Goal: Transaction & Acquisition: Purchase product/service

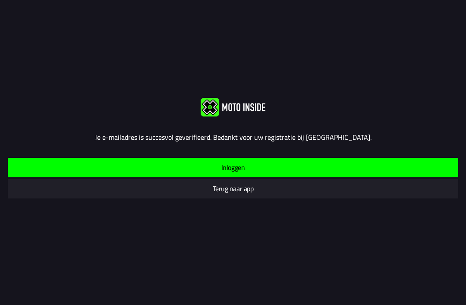
click at [280, 166] on span "Inloggen" at bounding box center [233, 167] width 437 height 19
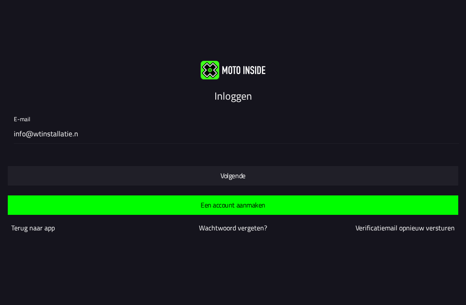
type input "[EMAIL_ADDRESS][DOMAIN_NAME]"
click at [272, 174] on span "Volgende" at bounding box center [233, 175] width 437 height 19
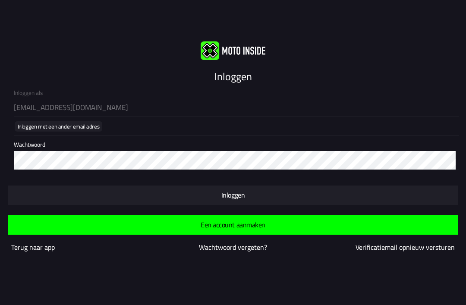
click at [270, 201] on span "button" at bounding box center [233, 194] width 437 height 19
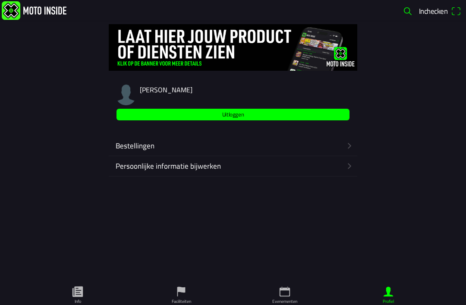
click at [349, 145] on icon "arrow forward" at bounding box center [349, 146] width 3 height 6
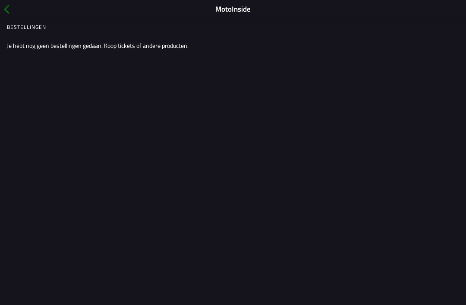
click at [6, 9] on span "button" at bounding box center [6, 9] width 9 height 13
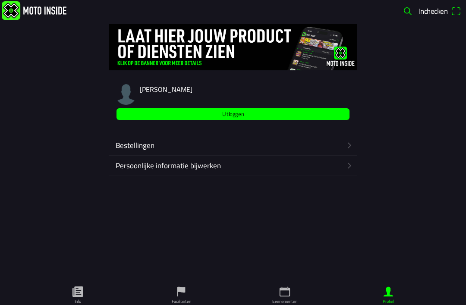
scroll to position [0, 0]
click at [282, 302] on ion-label "Evenementen" at bounding box center [284, 301] width 25 height 6
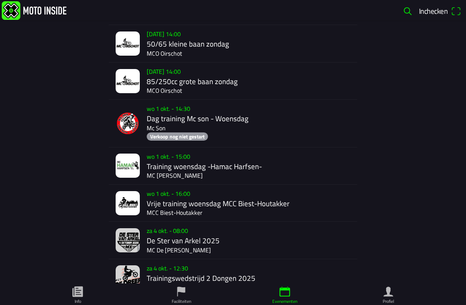
scroll to position [791, 0]
click at [409, 12] on span "button" at bounding box center [407, 11] width 10 height 14
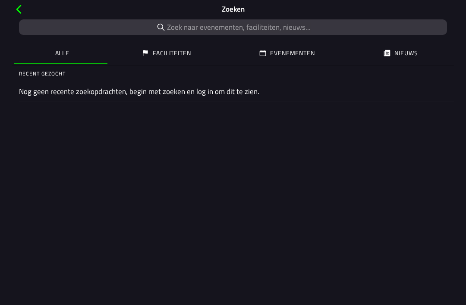
click at [296, 28] on input "search text" at bounding box center [233, 27] width 428 height 16
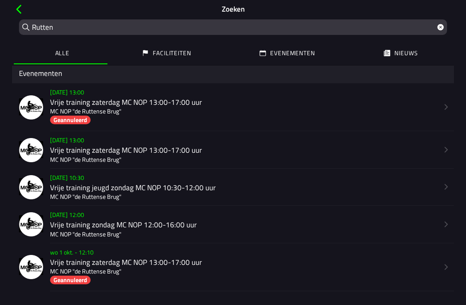
scroll to position [67, 0]
type input "Rutten"
click at [158, 226] on h2 "Vrije training zondag MC NOP 12:00-16:00 uur" at bounding box center [244, 224] width 388 height 9
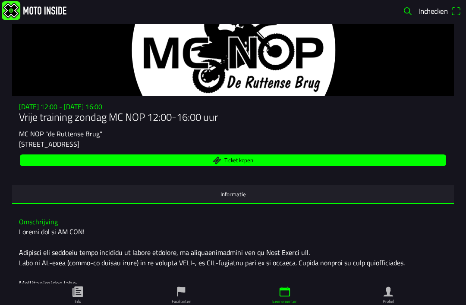
scroll to position [22, 0]
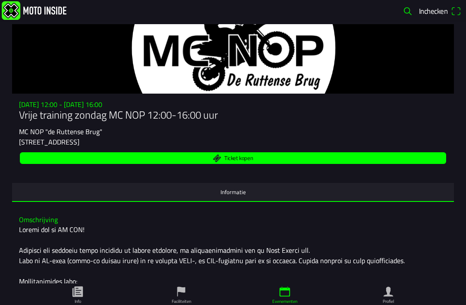
click at [338, 164] on span "Ticket kopen" at bounding box center [233, 158] width 416 height 12
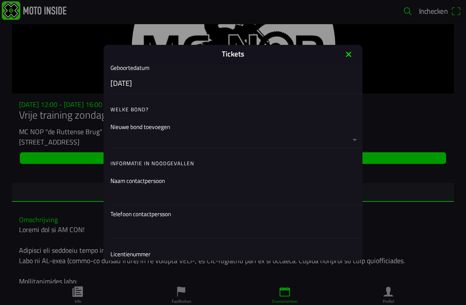
scroll to position [118, 0]
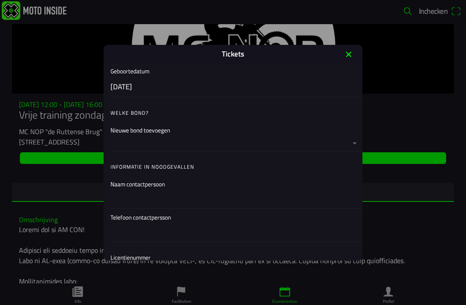
click at [195, 111] on ion-list-header "Welke bond?" at bounding box center [233, 112] width 259 height 17
click at [220, 132] on button "button" at bounding box center [236, 135] width 252 height 29
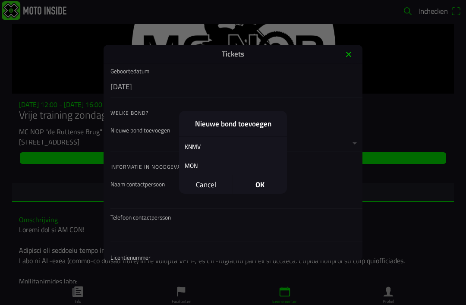
click at [198, 145] on div "KNMV" at bounding box center [226, 146] width 95 height 20
click at [258, 185] on span "OK" at bounding box center [260, 185] width 54 height 19
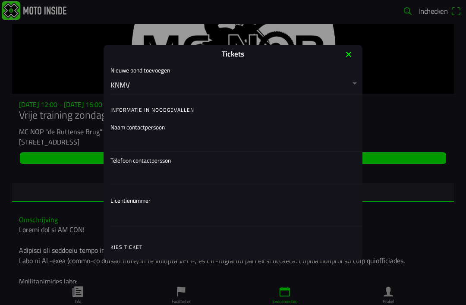
scroll to position [218, 0]
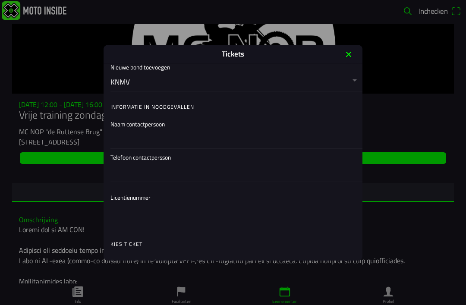
click at [190, 140] on input "text" at bounding box center [234, 139] width 248 height 18
type input "[PERSON_NAME]"
click at [163, 168] on input "text" at bounding box center [234, 172] width 248 height 18
type input "0610977177"
click at [129, 214] on input "text" at bounding box center [234, 213] width 248 height 18
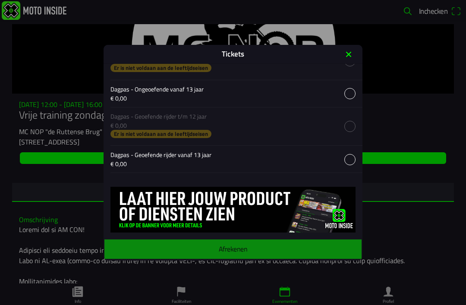
scroll to position [431, 0]
type input "424487"
click at [348, 99] on button "button" at bounding box center [236, 93] width 252 height 27
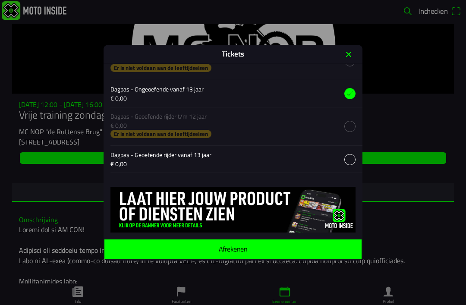
click at [279, 250] on span "Afrekenen" at bounding box center [232, 248] width 243 height 19
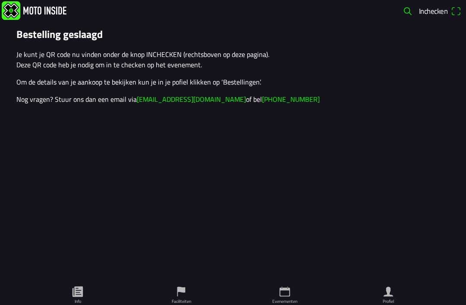
scroll to position [0, 0]
click at [450, 14] on ion-text "Inchecken" at bounding box center [435, 10] width 32 height 7
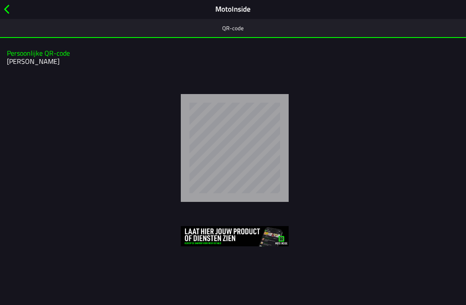
click at [6, 10] on span "button" at bounding box center [6, 9] width 9 height 13
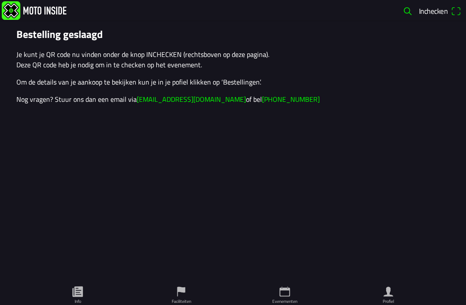
scroll to position [0, 0]
click at [450, 11] on ion-text "Inchecken" at bounding box center [435, 10] width 32 height 7
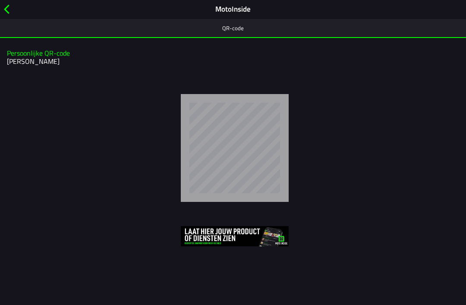
click at [11, 5] on span "button" at bounding box center [6, 9] width 9 height 13
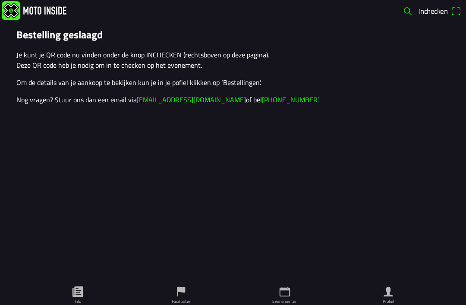
click at [393, 295] on icon "person" at bounding box center [388, 291] width 13 height 13
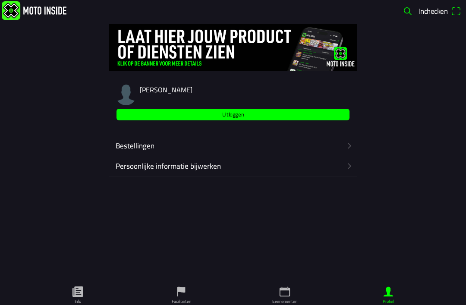
click at [345, 148] on div "Bestellingen" at bounding box center [230, 146] width 229 height 20
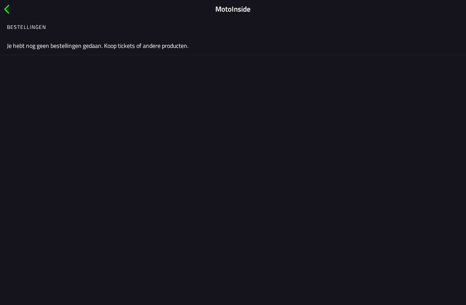
click at [11, 3] on span "button" at bounding box center [6, 9] width 9 height 13
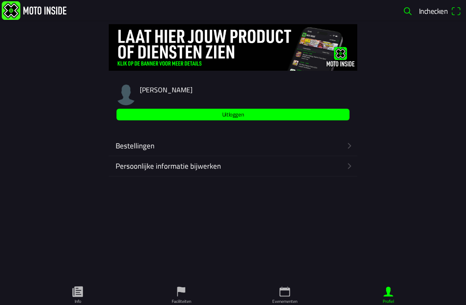
click at [187, 292] on icon "flag" at bounding box center [181, 291] width 13 height 13
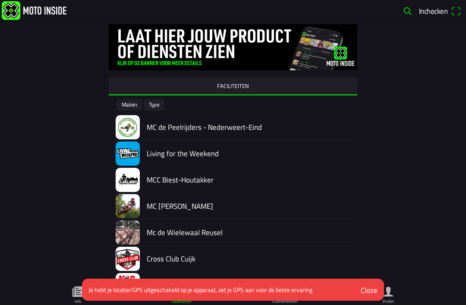
click at [357, 198] on div "MC [PERSON_NAME]" at bounding box center [252, 206] width 211 height 26
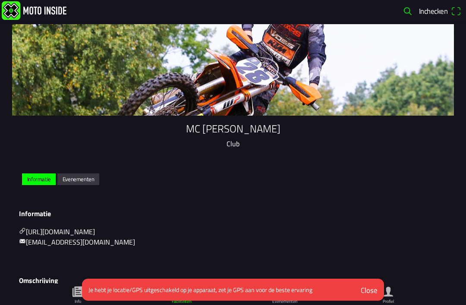
click at [248, 302] on link "Evenementen" at bounding box center [285, 294] width 104 height 22
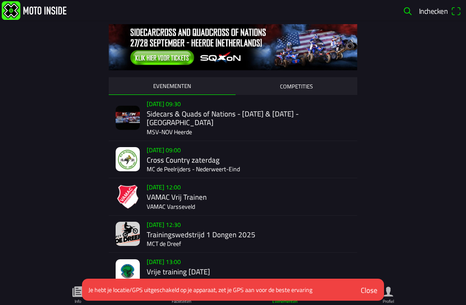
click at [244, 291] on div "Je hebt je locatie/GPS uitgeschakeld op je apparaat, zet je GPS aan voor de bes…" at bounding box center [217, 289] width 259 height 9
click at [305, 283] on div "Je hebt je locatie/GPS uitgeschakeld op je apparaat, zet je GPS aan voor de bes…" at bounding box center [218, 290] width 272 height 22
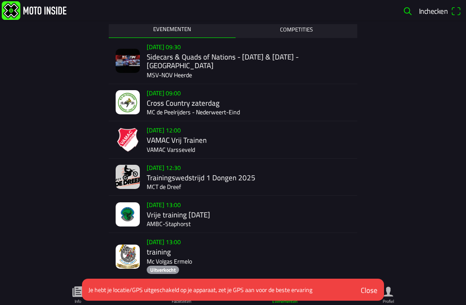
scroll to position [57, 0]
click at [370, 289] on div "Close" at bounding box center [369, 290] width 17 height 11
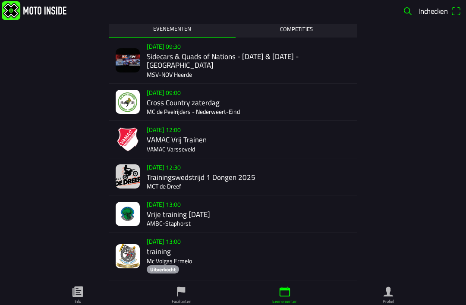
click at [388, 301] on ion-label "Profiel" at bounding box center [388, 301] width 11 height 6
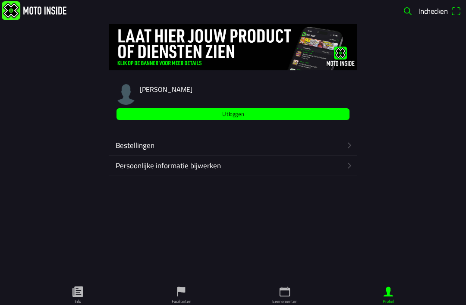
scroll to position [0, 0]
click at [340, 143] on ion-label "Bestellingen" at bounding box center [229, 145] width 226 height 11
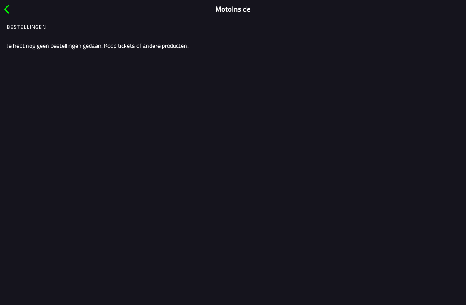
click at [3, 6] on span "button" at bounding box center [6, 9] width 9 height 13
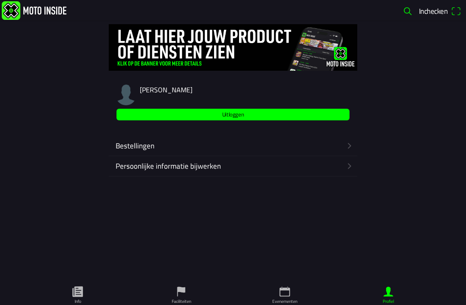
click at [451, 13] on span "Inchecken" at bounding box center [440, 11] width 42 height 14
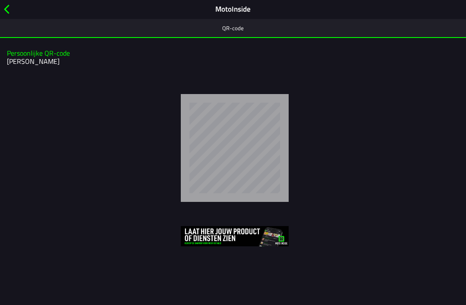
click at [8, 11] on span "button" at bounding box center [6, 9] width 9 height 13
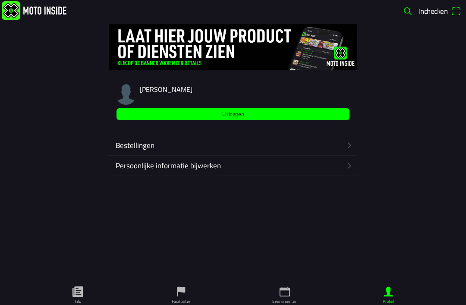
scroll to position [0, 0]
click at [189, 295] on link "Faciliteiten" at bounding box center [181, 294] width 104 height 22
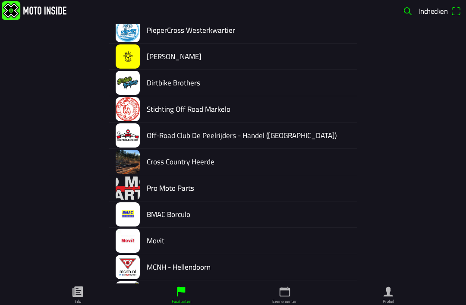
scroll to position [1492, 0]
click at [214, 158] on div "Cross Country Heerde" at bounding box center [250, 161] width 207 height 26
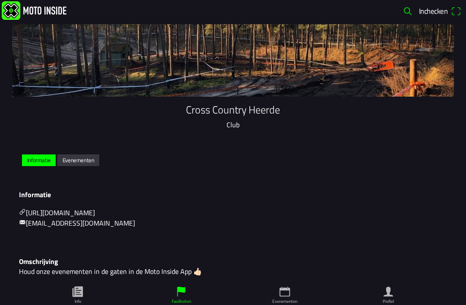
scroll to position [27, 0]
click at [44, 214] on link "[URL][DOMAIN_NAME]" at bounding box center [57, 212] width 76 height 10
click at [390, 300] on ion-label "Profiel" at bounding box center [388, 301] width 11 height 6
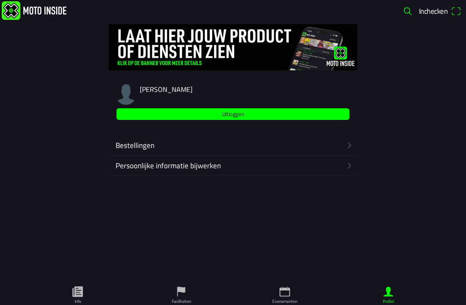
scroll to position [0, 0]
click at [286, 289] on icon "calendar" at bounding box center [285, 292] width 10 height 10
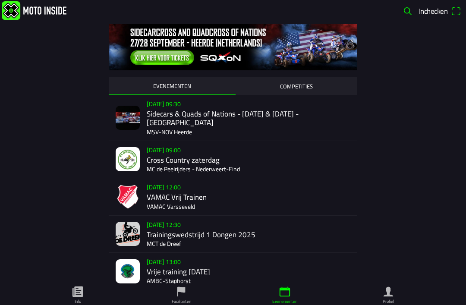
click at [184, 295] on icon "flag" at bounding box center [181, 291] width 13 height 13
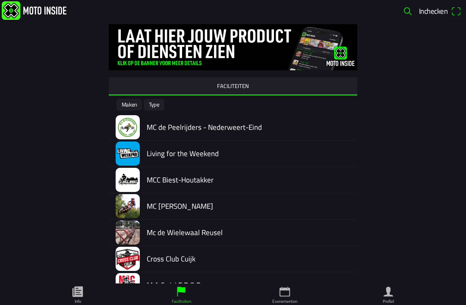
click at [84, 290] on icon "paper" at bounding box center [77, 291] width 13 height 13
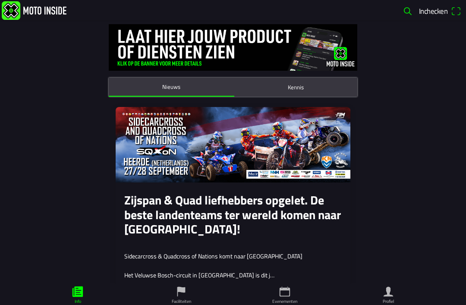
click at [410, 11] on span "button" at bounding box center [407, 11] width 10 height 14
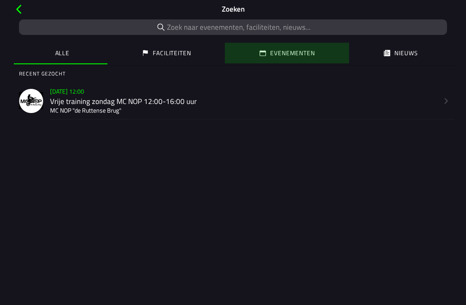
click at [324, 50] on button "Evenementen" at bounding box center [287, 53] width 124 height 21
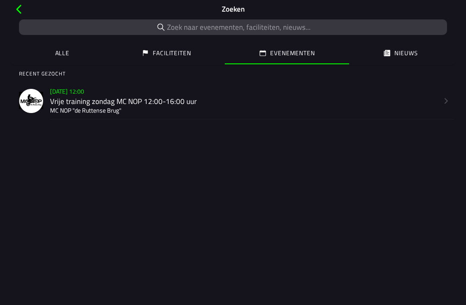
click at [395, 52] on ion-label "Nieuws" at bounding box center [406, 52] width 23 height 9
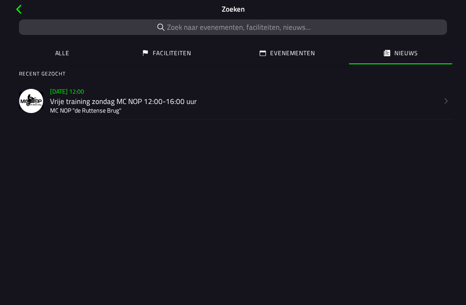
click at [437, 103] on h2 "Vrije training zondag MC NOP 12:00-16:00 uur" at bounding box center [244, 101] width 388 height 9
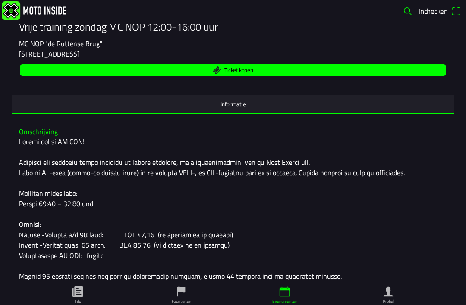
scroll to position [111, 0]
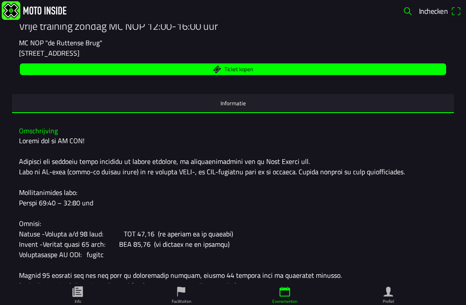
click at [372, 75] on span "Ticket kopen" at bounding box center [233, 69] width 416 height 12
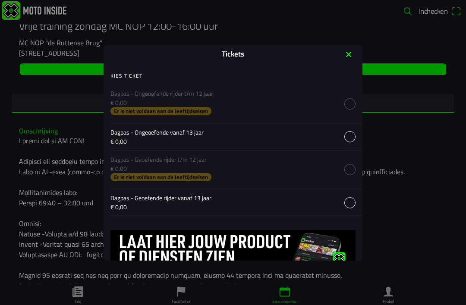
scroll to position [346, 0]
click at [347, 132] on button "button" at bounding box center [236, 136] width 252 height 27
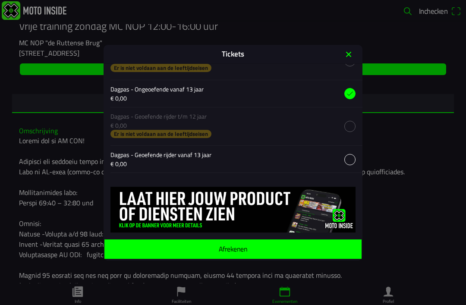
scroll to position [391, 0]
click at [285, 253] on span "Afrekenen" at bounding box center [232, 248] width 243 height 19
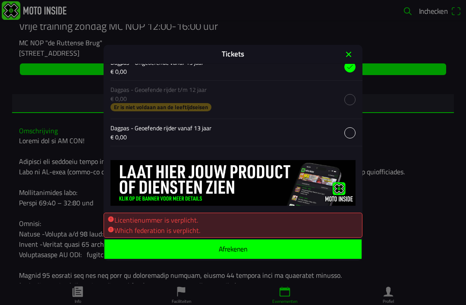
scroll to position [418, 0]
click at [270, 226] on div "Which federation is verplicht." at bounding box center [232, 230] width 251 height 10
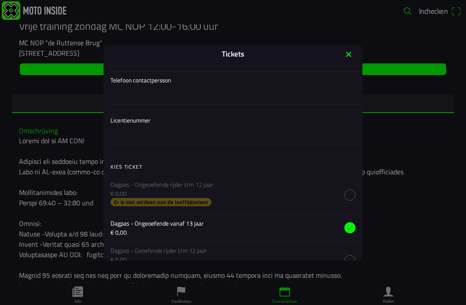
click at [346, 53] on icon "close" at bounding box center [349, 54] width 14 height 14
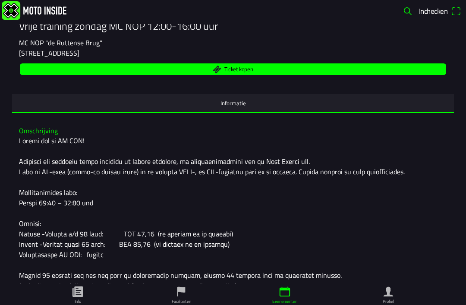
scroll to position [0, 0]
click at [395, 299] on link "Profiel" at bounding box center [388, 294] width 104 height 22
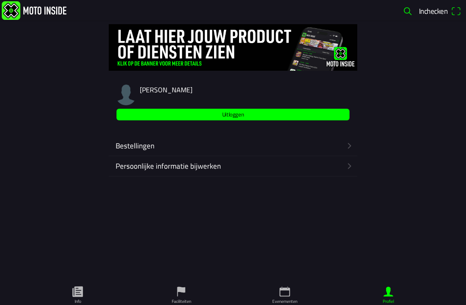
click at [304, 169] on ion-label "Persoonlijke informatie bijwerken" at bounding box center [229, 165] width 226 height 11
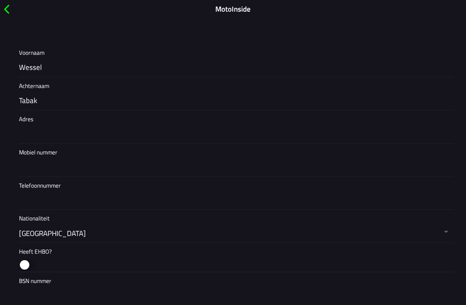
scroll to position [185, 0]
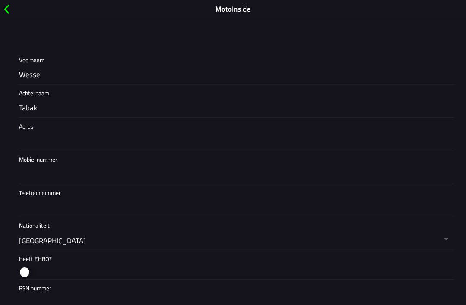
click at [185, 134] on input "text" at bounding box center [234, 141] width 431 height 18
type input "[STREET_ADDRESS]"
click at [167, 174] on input "text" at bounding box center [234, 175] width 431 height 18
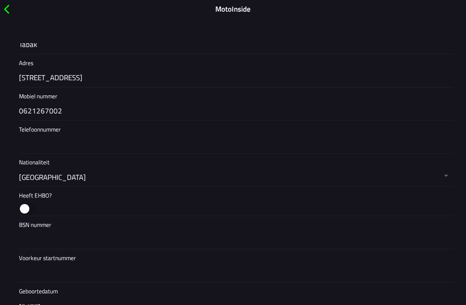
scroll to position [256, 0]
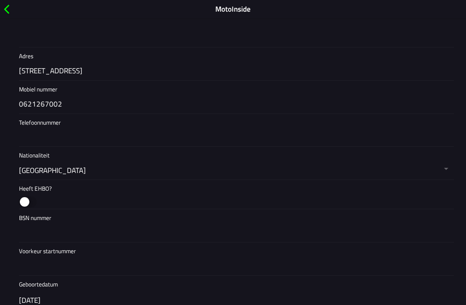
type input "0621267002"
click at [226, 139] on input "text" at bounding box center [234, 138] width 431 height 18
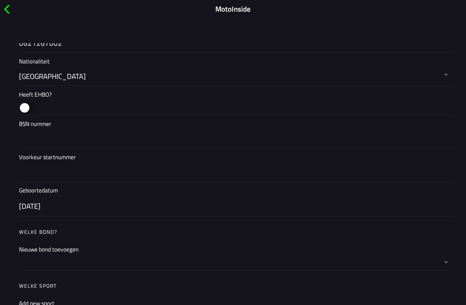
scroll to position [355, 0]
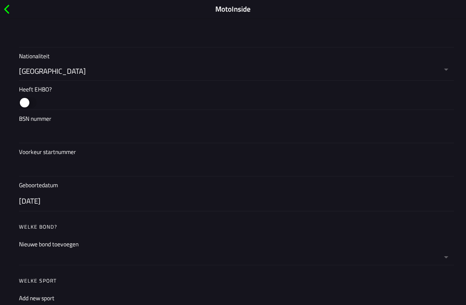
type input "0621267002"
click at [21, 105] on button "button" at bounding box center [28, 102] width 18 height 11
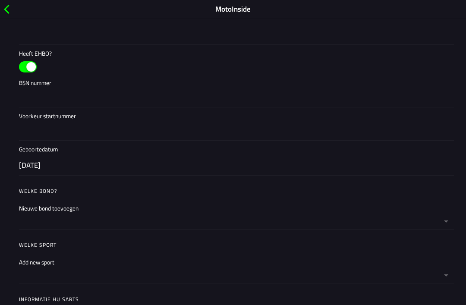
scroll to position [390, 0]
click at [135, 94] on input "text" at bounding box center [234, 99] width 431 height 18
type input "174595116"
click at [112, 133] on input "text" at bounding box center [234, 132] width 431 height 18
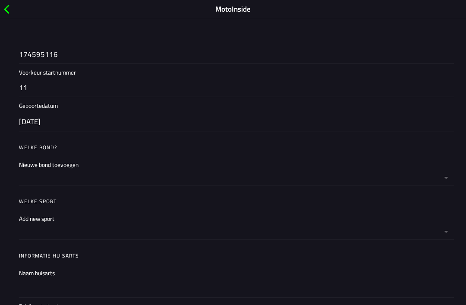
scroll to position [437, 0]
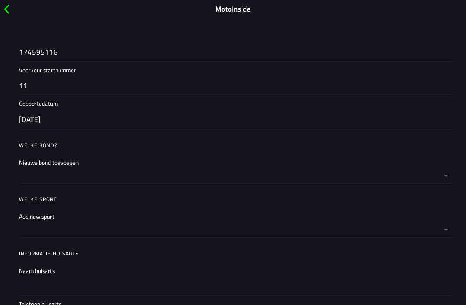
type input "11"
click at [140, 170] on button "button" at bounding box center [236, 168] width 435 height 29
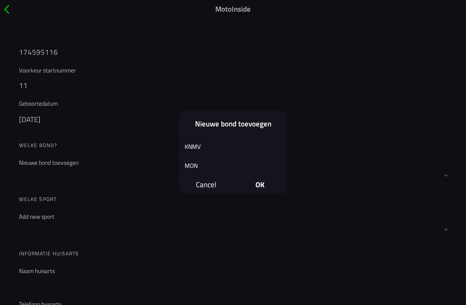
click at [217, 153] on div "KNMV" at bounding box center [226, 146] width 95 height 20
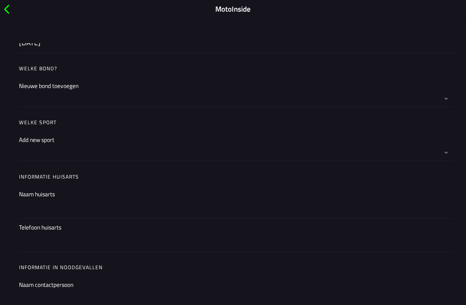
scroll to position [538, 0]
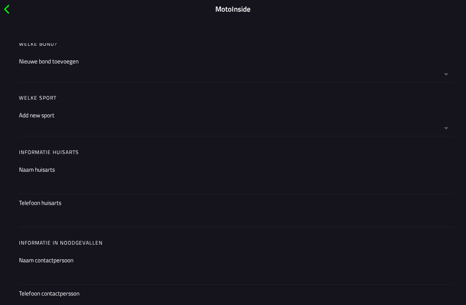
click at [430, 124] on button "button" at bounding box center [236, 121] width 435 height 29
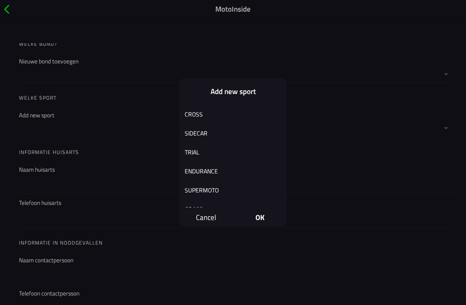
click at [215, 113] on div "CROSS" at bounding box center [226, 114] width 95 height 20
click at [262, 220] on span "OK" at bounding box center [260, 217] width 54 height 19
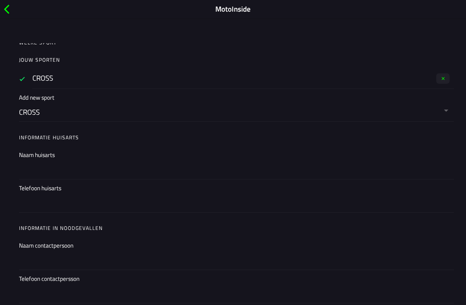
scroll to position [594, 0]
click at [157, 165] on input "text" at bounding box center [234, 169] width 431 height 18
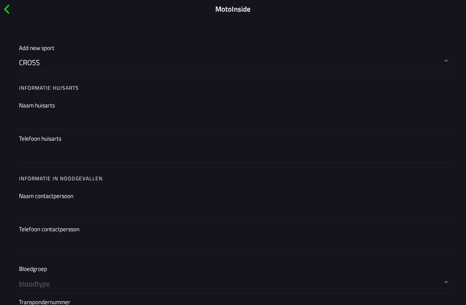
scroll to position [636, 0]
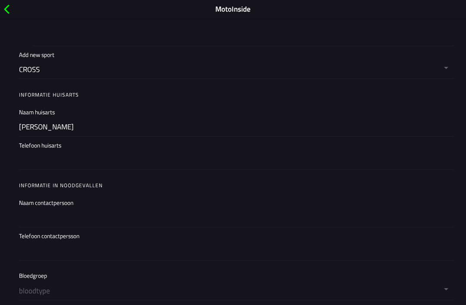
type input "[PERSON_NAME]"
click at [187, 152] on input "text" at bounding box center [234, 160] width 431 height 18
click at [265, 209] on input "text" at bounding box center [234, 218] width 431 height 18
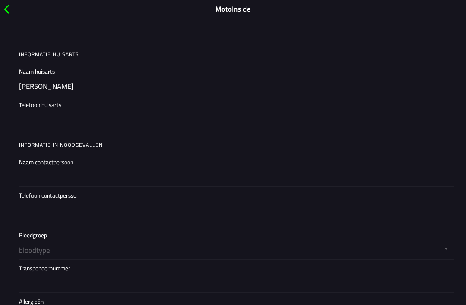
scroll to position [678, 0]
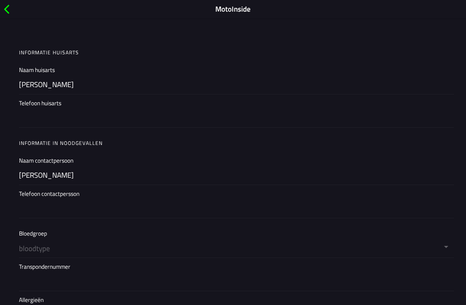
type input "[PERSON_NAME]"
click at [119, 209] on input "text" at bounding box center [234, 209] width 431 height 18
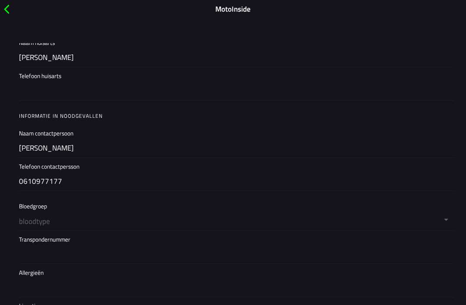
scroll to position [717, 0]
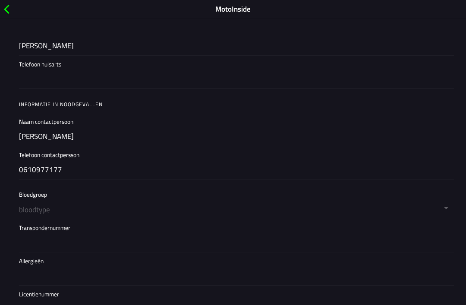
type input "0610977177"
click at [157, 208] on button "button" at bounding box center [236, 202] width 435 height 33
click at [69, 208] on button "button" at bounding box center [236, 202] width 435 height 33
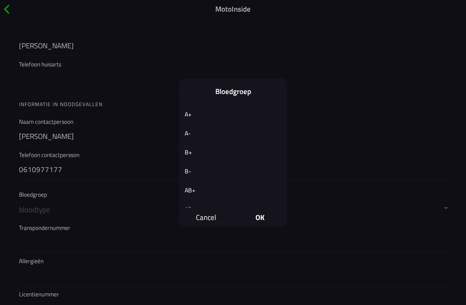
click at [267, 212] on span "OK" at bounding box center [260, 217] width 54 height 19
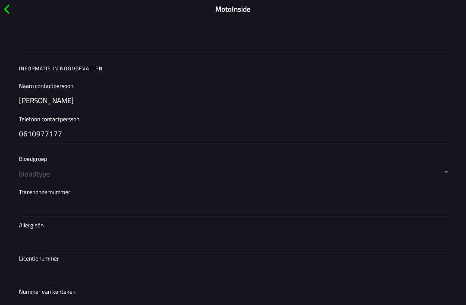
scroll to position [757, 0]
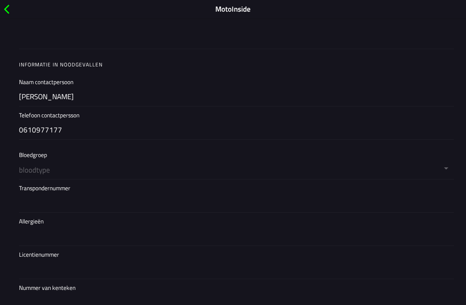
click at [246, 199] on input "text" at bounding box center [234, 203] width 431 height 18
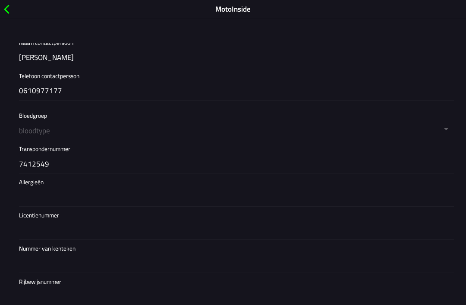
scroll to position [801, 0]
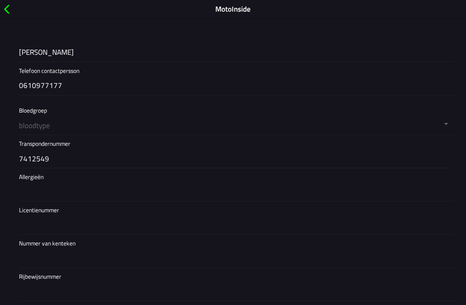
type input "7412549"
click at [201, 227] on input "text" at bounding box center [234, 225] width 431 height 18
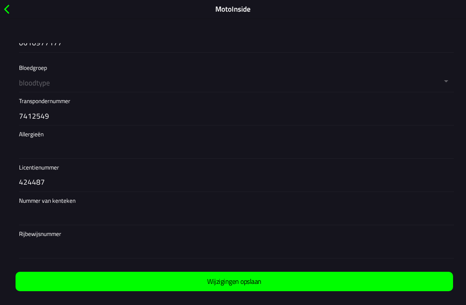
scroll to position [844, 0]
type input "424487"
click at [191, 247] on input "text" at bounding box center [234, 249] width 431 height 18
click at [425, 281] on span "Wijzigingen opslaan" at bounding box center [234, 281] width 424 height 19
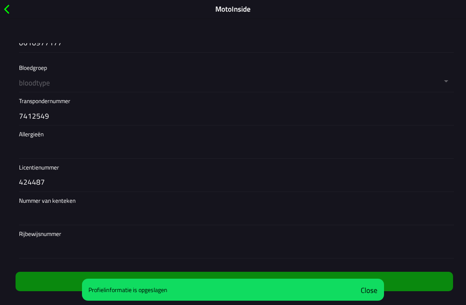
type input "[STREET_ADDRESS]"
type input "[PERSON_NAME]"
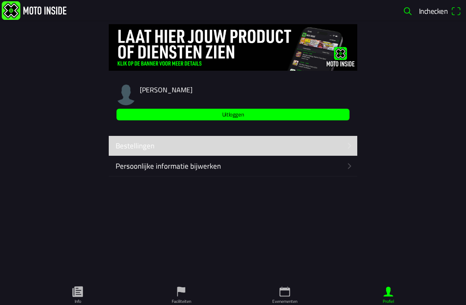
click at [255, 141] on ion-label "Bestellingen" at bounding box center [229, 145] width 226 height 11
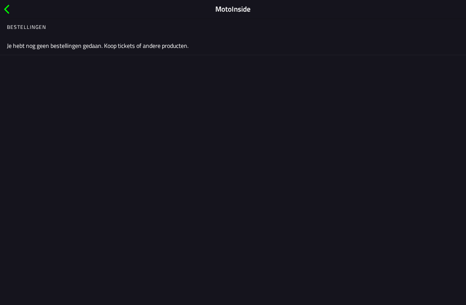
click at [3, 3] on span "button" at bounding box center [6, 9] width 9 height 13
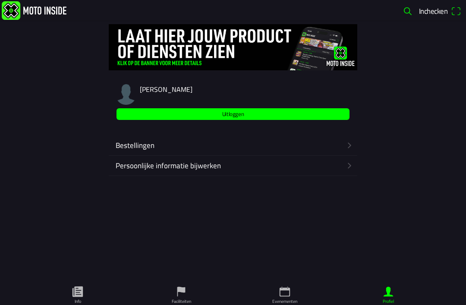
scroll to position [0, 0]
click at [278, 302] on ion-label "Evenementen" at bounding box center [284, 301] width 25 height 6
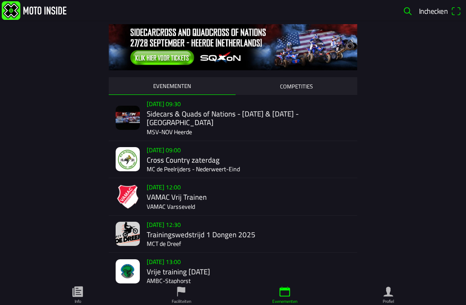
click at [185, 295] on icon "flag" at bounding box center [181, 291] width 13 height 13
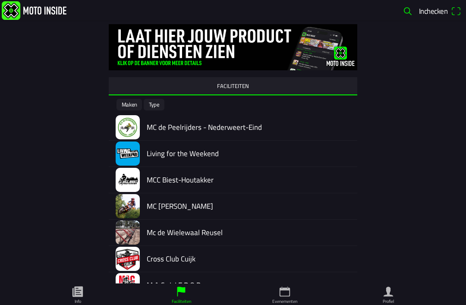
click at [73, 288] on icon "paper" at bounding box center [77, 291] width 10 height 10
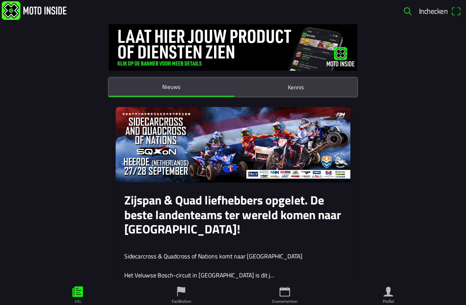
click at [420, 11] on span "Inchecken" at bounding box center [433, 10] width 28 height 11
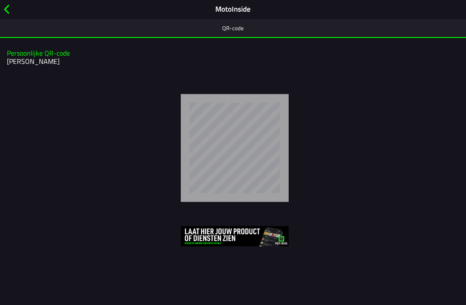
click at [15, 5] on div "MotoInside" at bounding box center [233, 9] width 466 height 19
click at [11, 12] on span "button" at bounding box center [6, 9] width 9 height 13
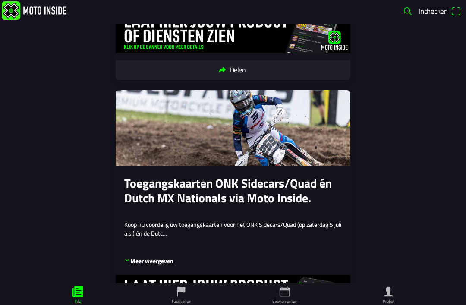
scroll to position [313, 0]
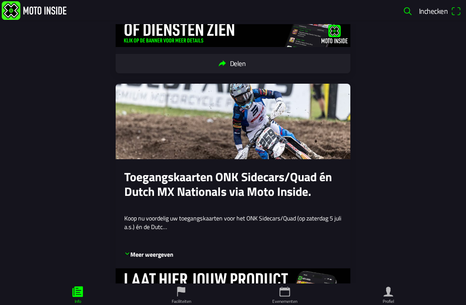
click at [184, 302] on ion-label "Faciliteiten" at bounding box center [181, 301] width 19 height 6
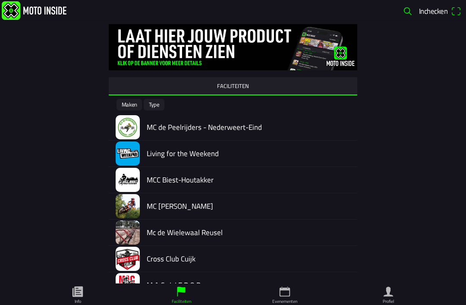
click at [411, 12] on span "button" at bounding box center [407, 11] width 10 height 14
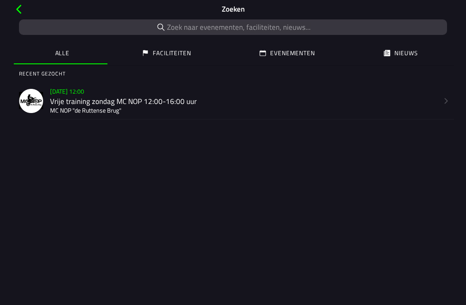
click at [313, 107] on p "MC NOP "de Ruttense Brug"" at bounding box center [244, 110] width 388 height 9
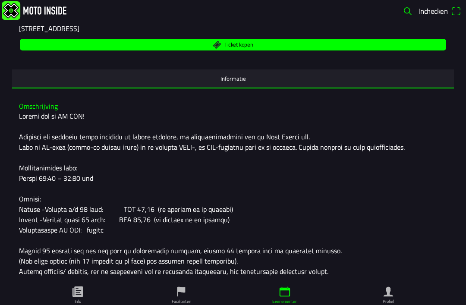
scroll to position [135, 0]
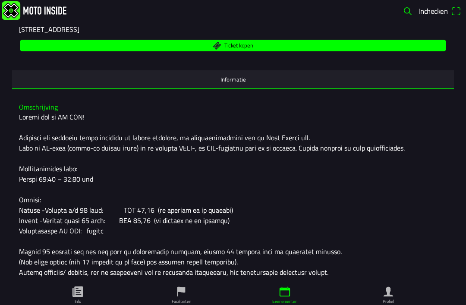
click at [342, 51] on span "Ticket kopen" at bounding box center [233, 46] width 416 height 12
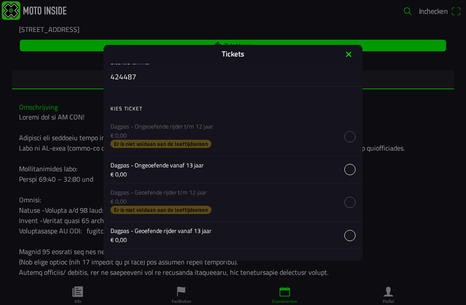
scroll to position [314, 0]
click at [350, 167] on button "button" at bounding box center [236, 168] width 252 height 27
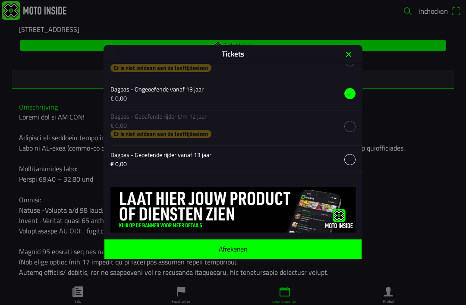
scroll to position [391, 0]
click at [288, 250] on span "Afrekenen" at bounding box center [232, 248] width 243 height 19
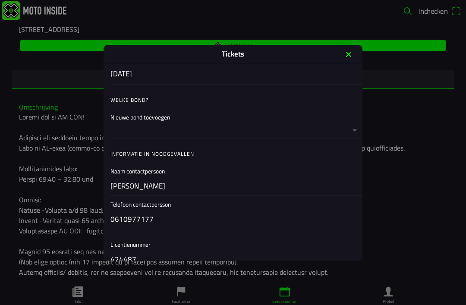
scroll to position [129, 0]
click at [336, 132] on button "button" at bounding box center [236, 124] width 252 height 29
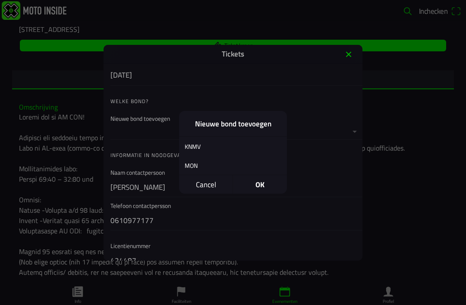
click at [248, 148] on div "KNMV" at bounding box center [226, 146] width 95 height 20
click at [266, 187] on span "OK" at bounding box center [260, 185] width 54 height 19
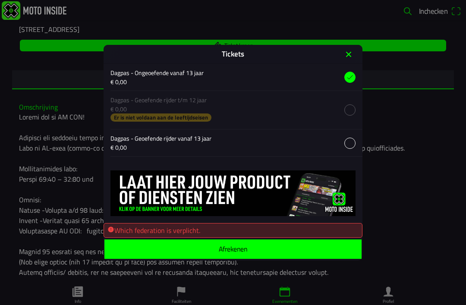
click at [276, 251] on span "Afrekenen" at bounding box center [232, 248] width 243 height 19
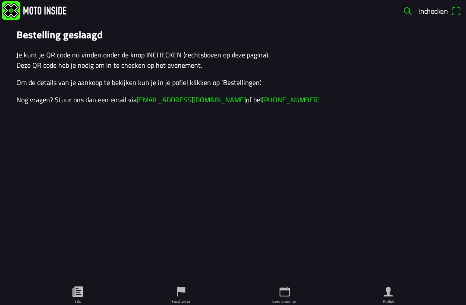
click at [446, 14] on span "Inchecken" at bounding box center [433, 10] width 28 height 11
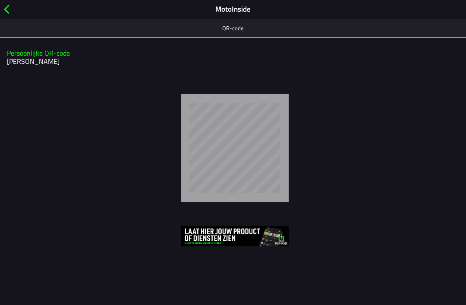
click at [8, 7] on span "button" at bounding box center [6, 9] width 9 height 13
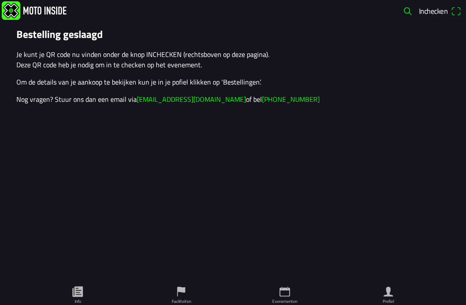
scroll to position [0, 0]
click at [286, 299] on ion-label "Evenementen" at bounding box center [284, 301] width 25 height 6
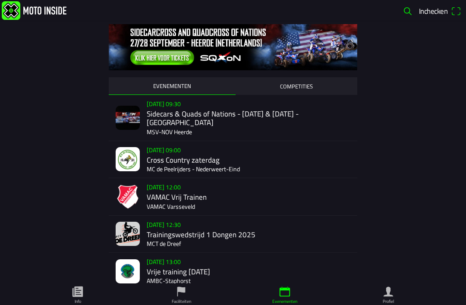
click at [183, 300] on ion-label "Faciliteiten" at bounding box center [181, 301] width 19 height 6
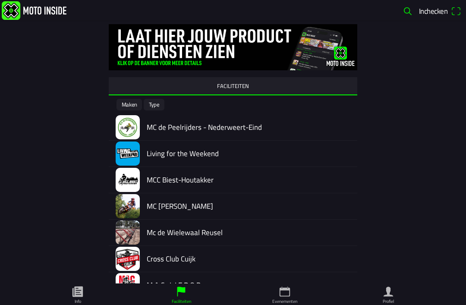
click at [80, 301] on ion-label "Info" at bounding box center [78, 301] width 6 height 6
